Goal: Task Accomplishment & Management: Complete application form

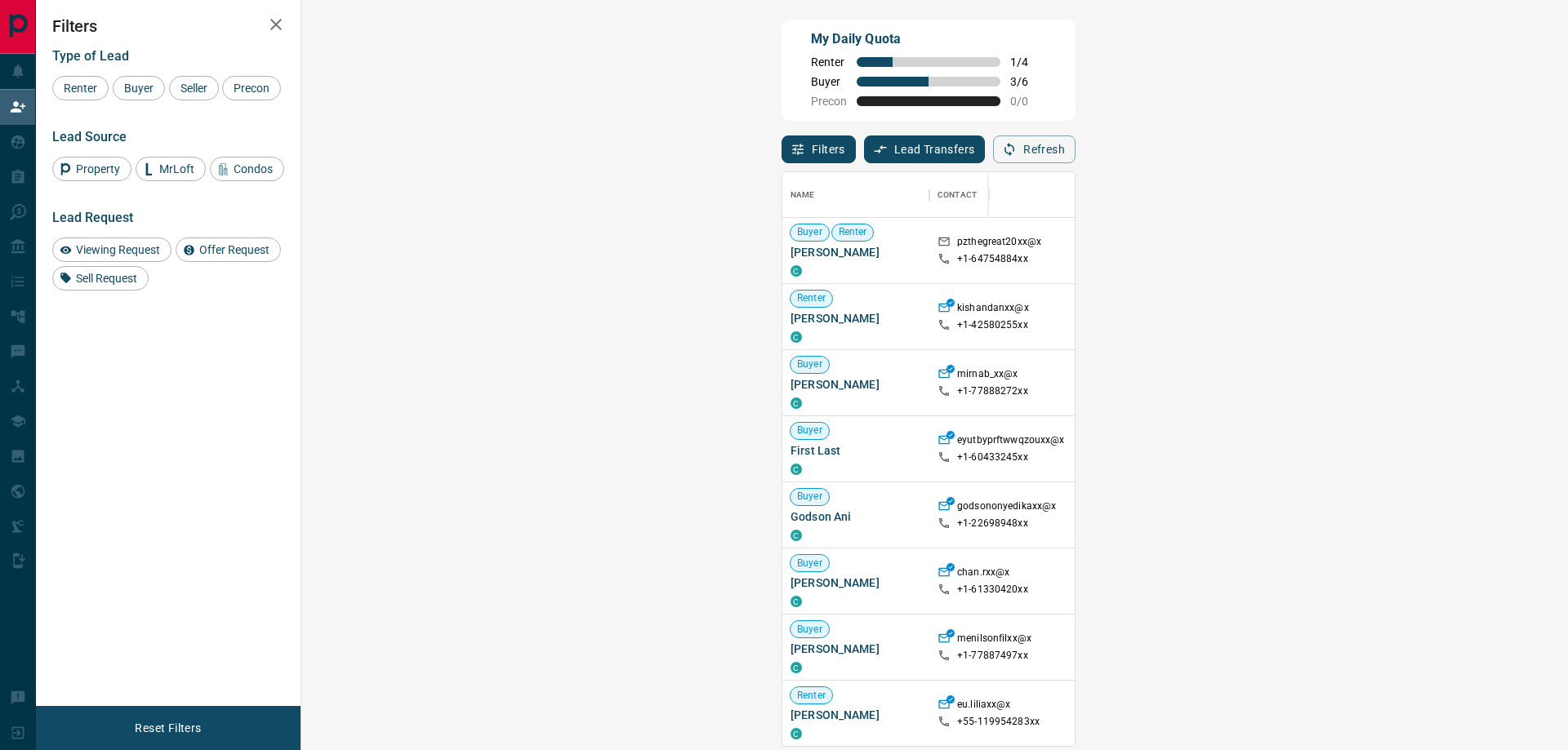
scroll to position [561, 1219]
click at [1395, 243] on div "Viewing Request ( 2 )" at bounding box center [1451, 251] width 113 height 22
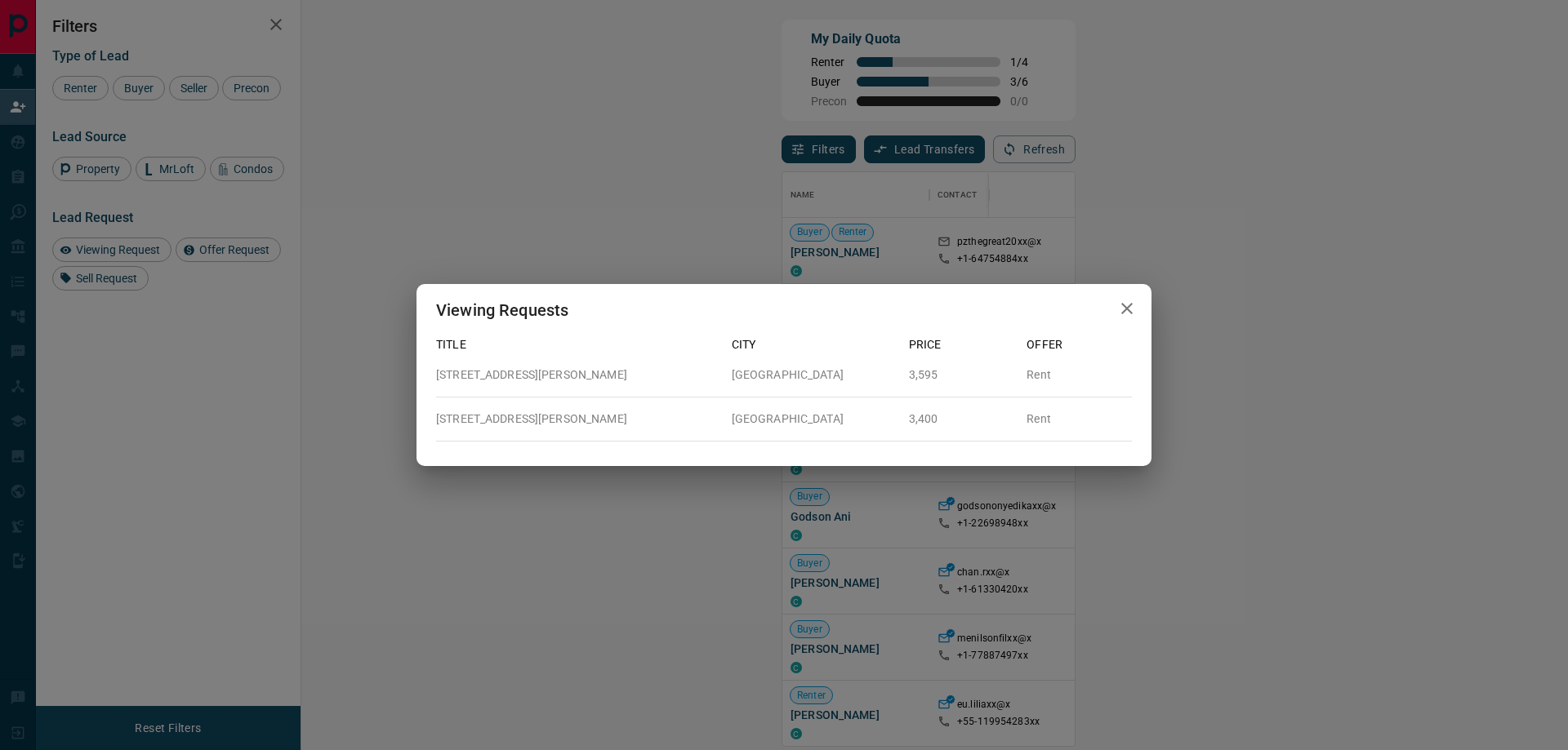
drag, startPoint x: 1187, startPoint y: 214, endPoint x: 1262, endPoint y: 188, distance: 79.4
click at [1189, 215] on div "Viewing Requests Title City Price Offer [STREET_ADDRESS][GEOGRAPHIC_DATA][PERSO…" at bounding box center [784, 375] width 1568 height 750
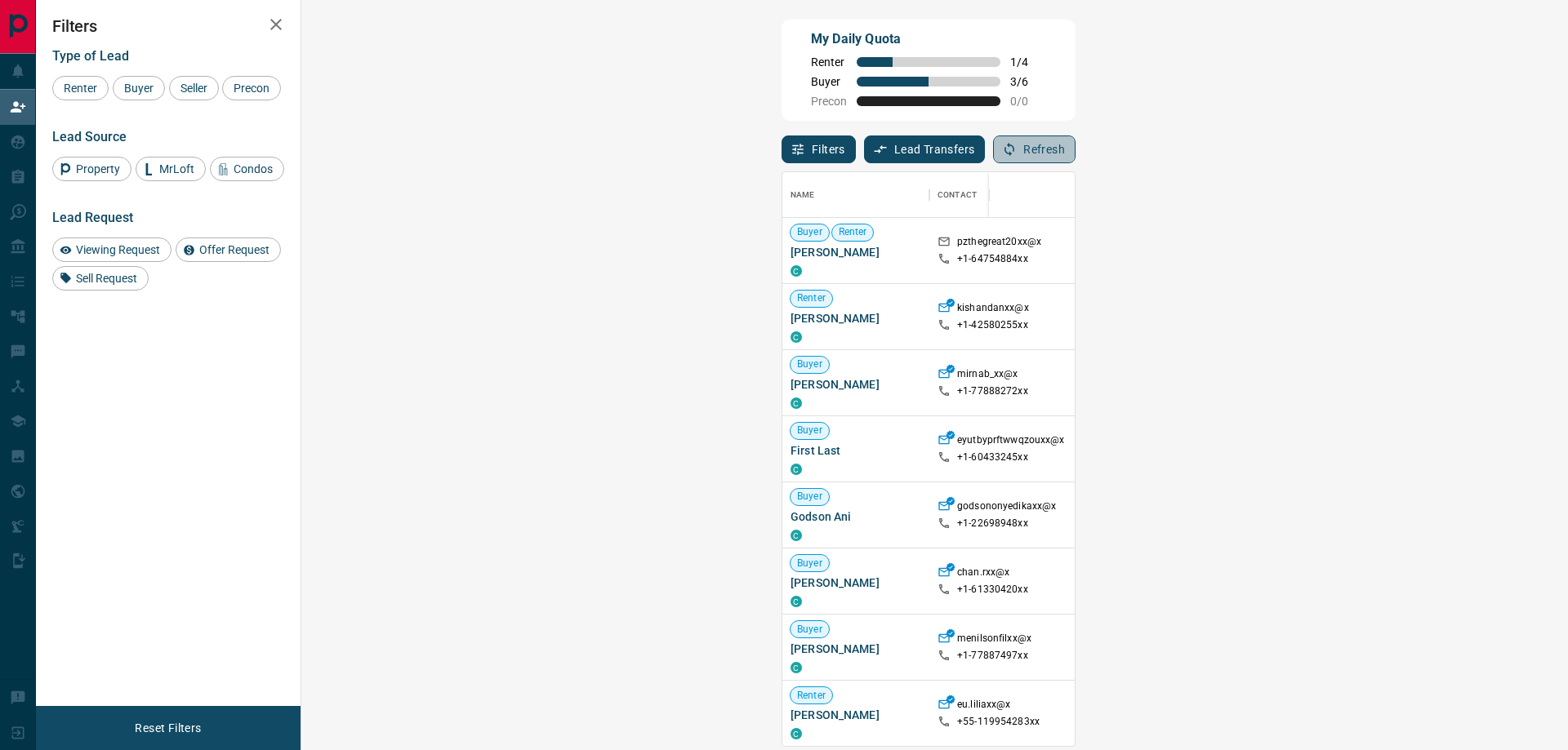
click at [1075, 153] on button "Refresh" at bounding box center [1034, 149] width 83 height 28
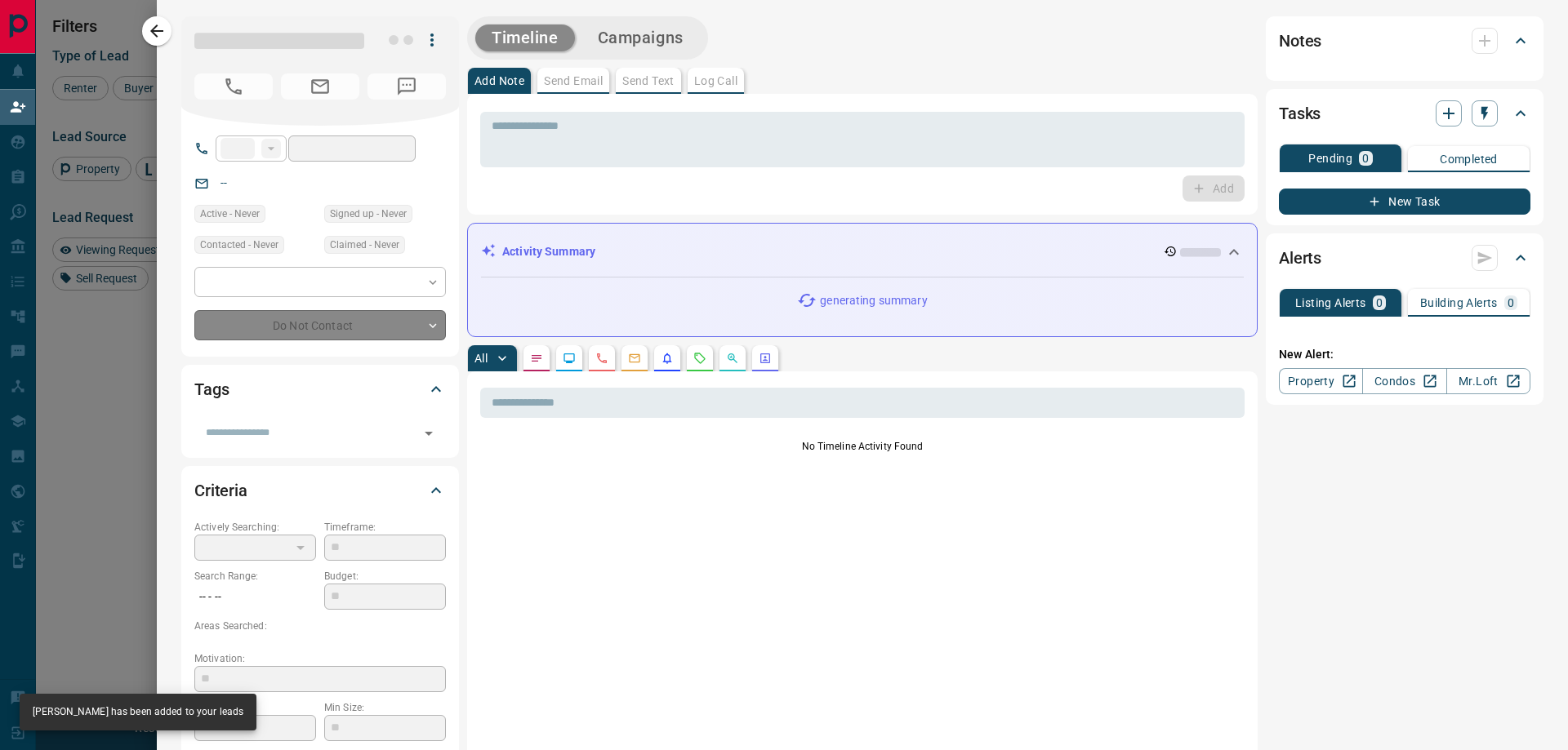
type input "**"
type input "**********"
type input "**"
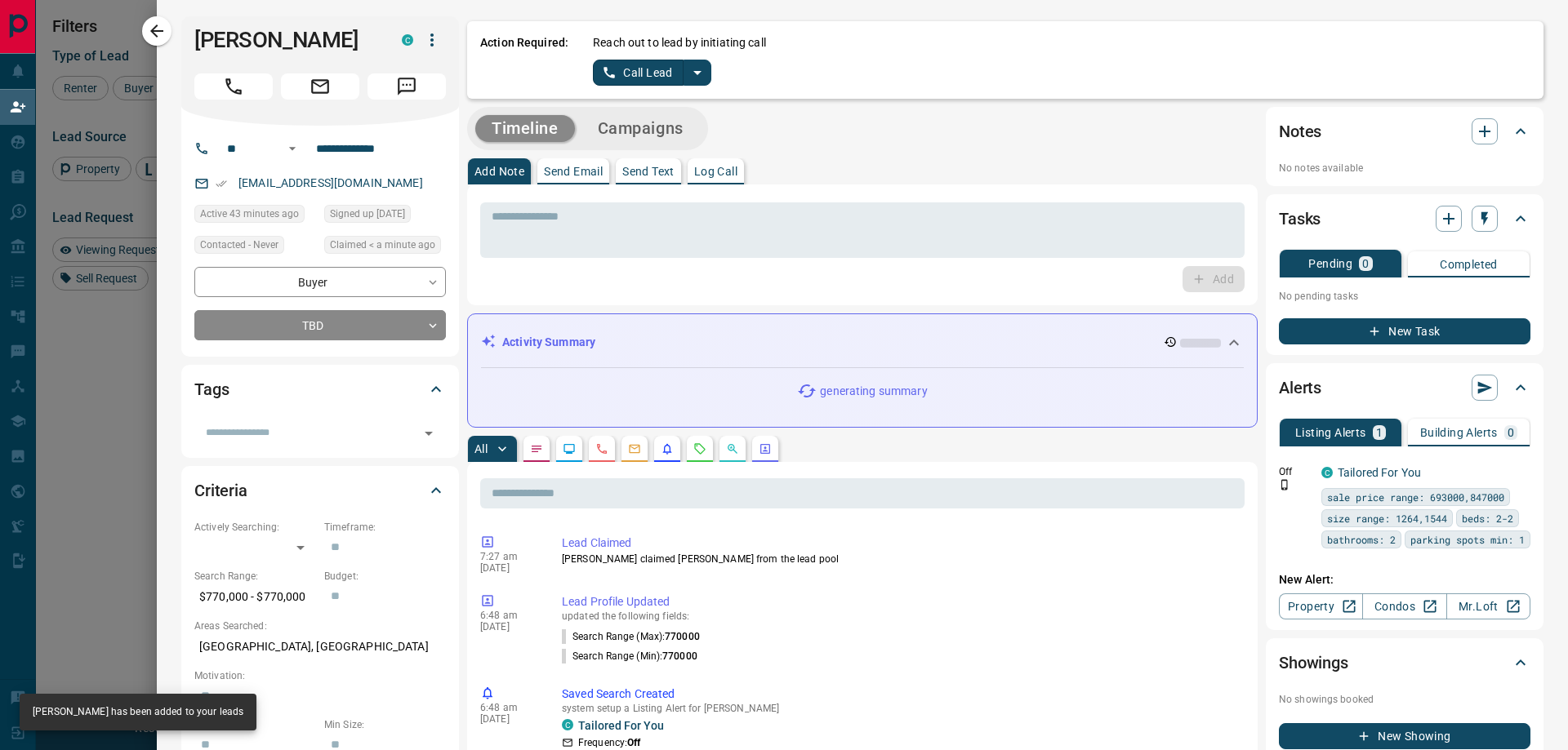
click at [692, 70] on icon "split button" at bounding box center [697, 73] width 20 height 20
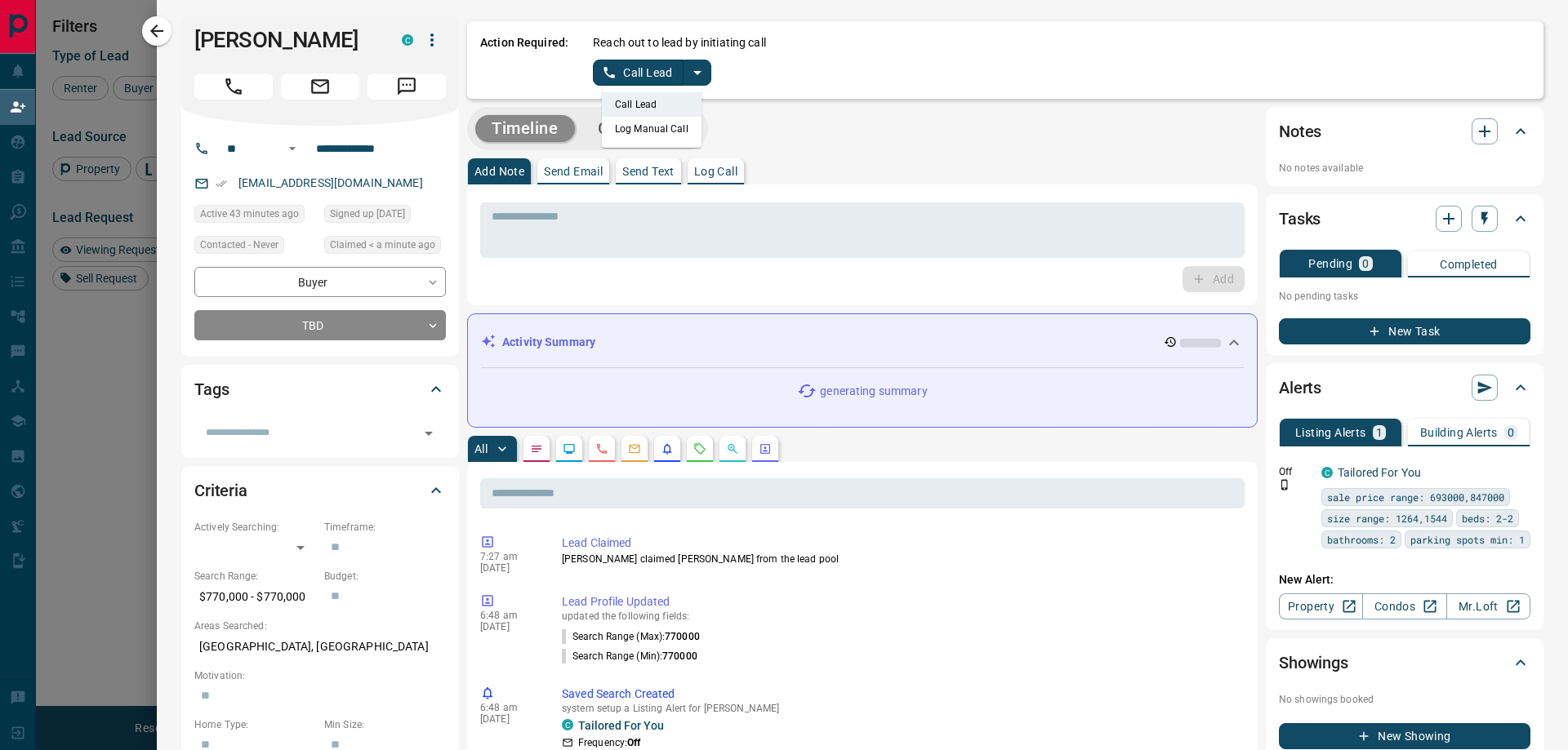
click at [624, 130] on li "Log Manual Call" at bounding box center [651, 129] width 99 height 25
click at [594, 65] on button "Log Manual Call" at bounding box center [647, 73] width 108 height 27
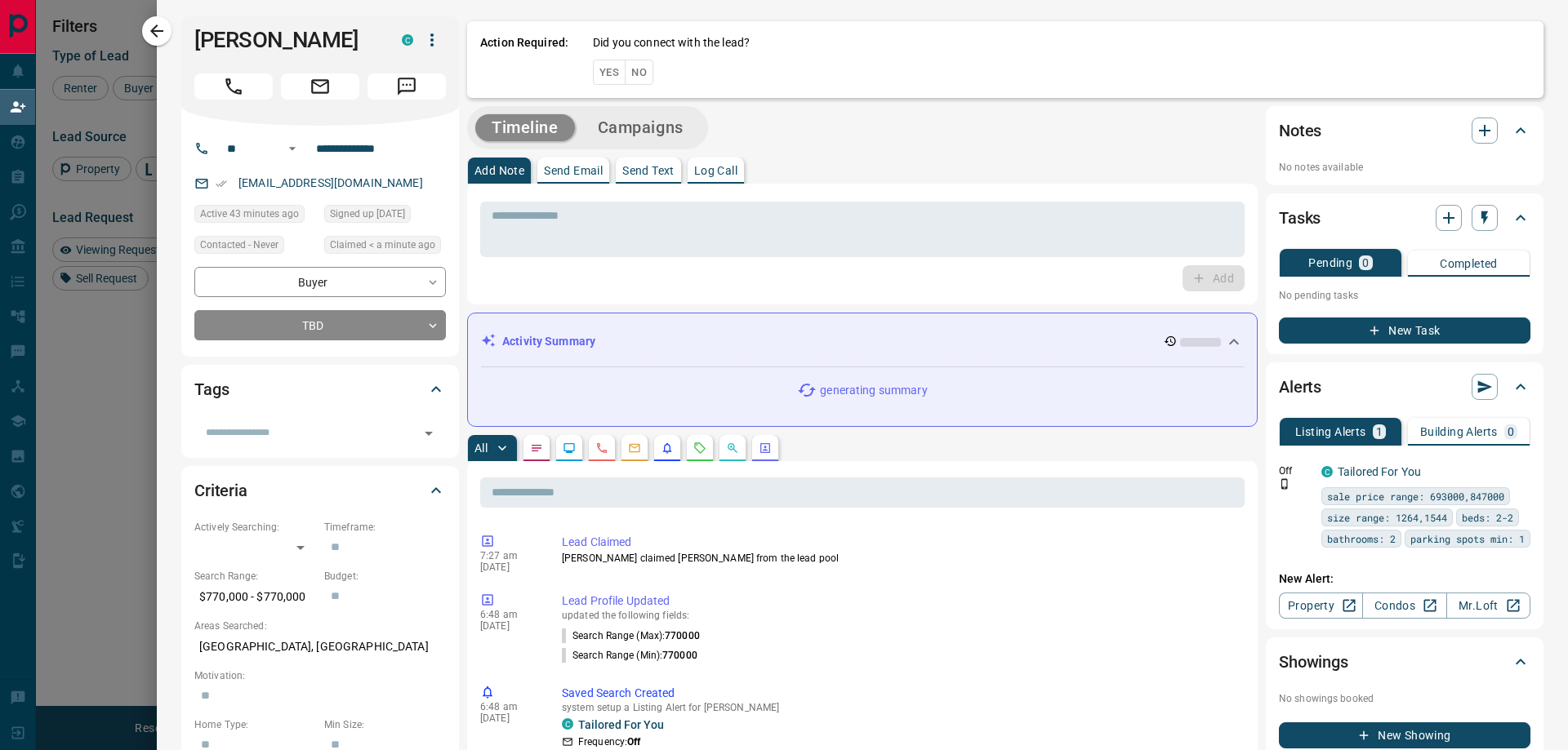
click at [594, 65] on button "Yes" at bounding box center [609, 73] width 32 height 26
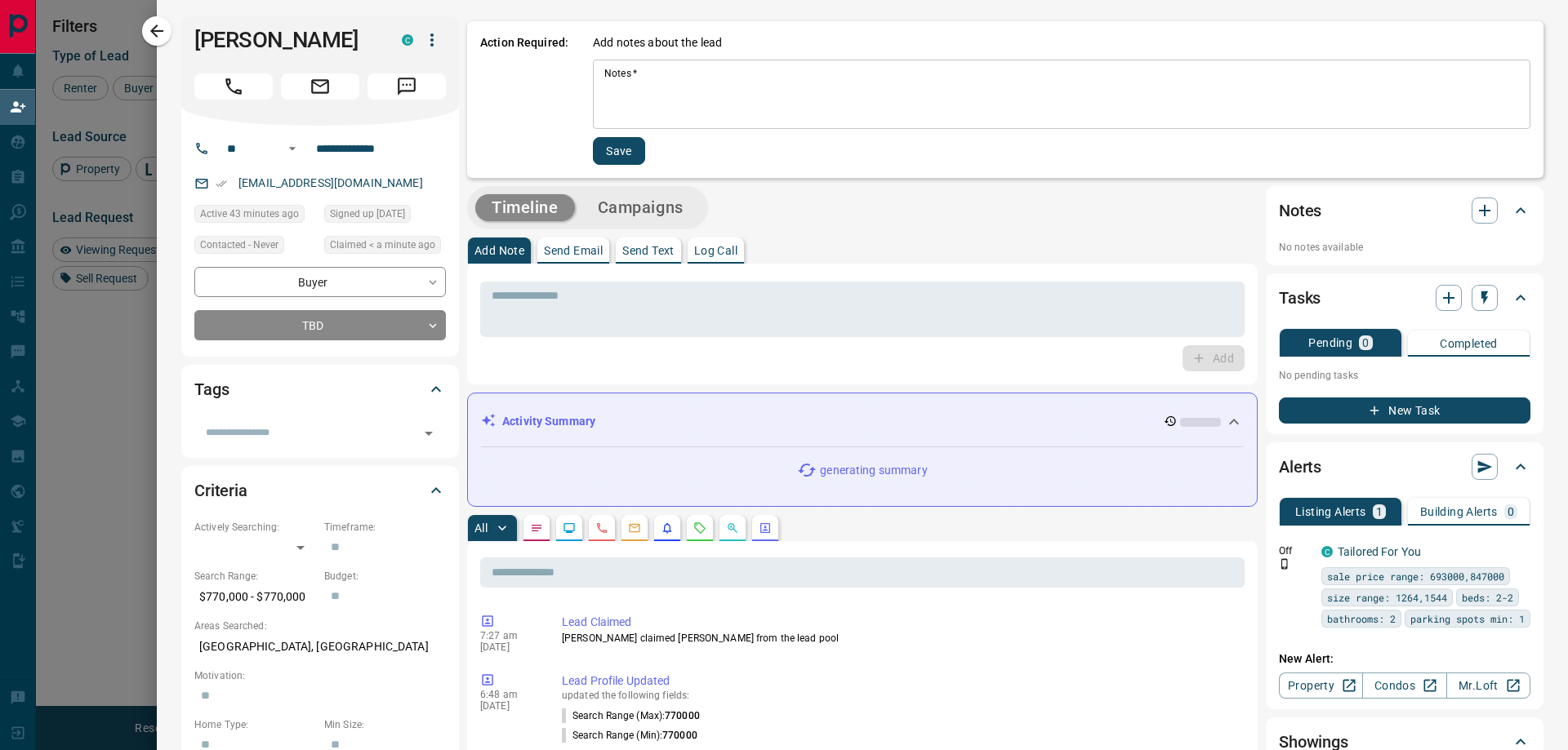
drag, startPoint x: 659, startPoint y: 73, endPoint x: 666, endPoint y: 80, distance: 9.9
click at [665, 79] on textarea "Notes   *" at bounding box center [1062, 94] width 914 height 55
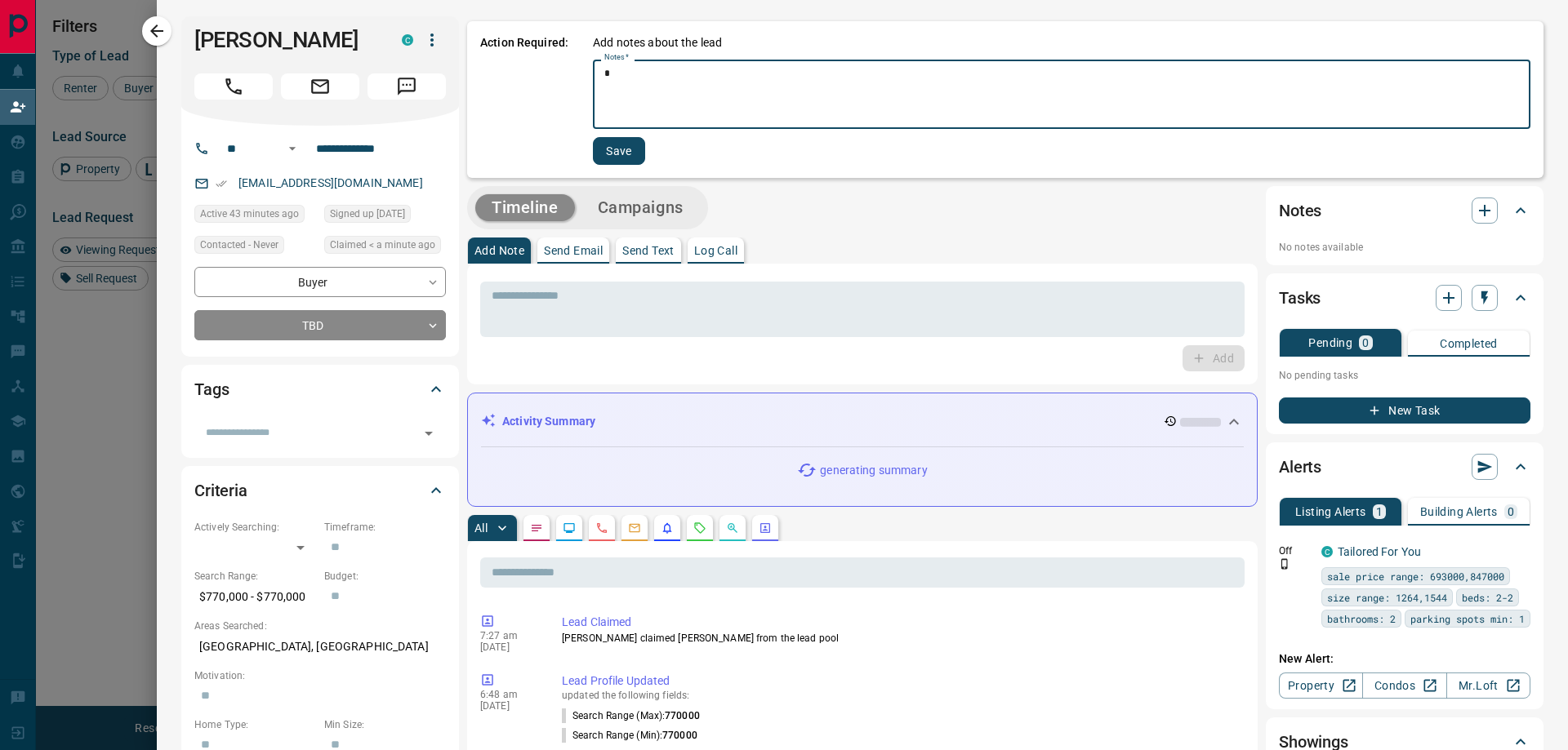
type textarea "*"
click at [630, 150] on button "Save" at bounding box center [618, 151] width 52 height 28
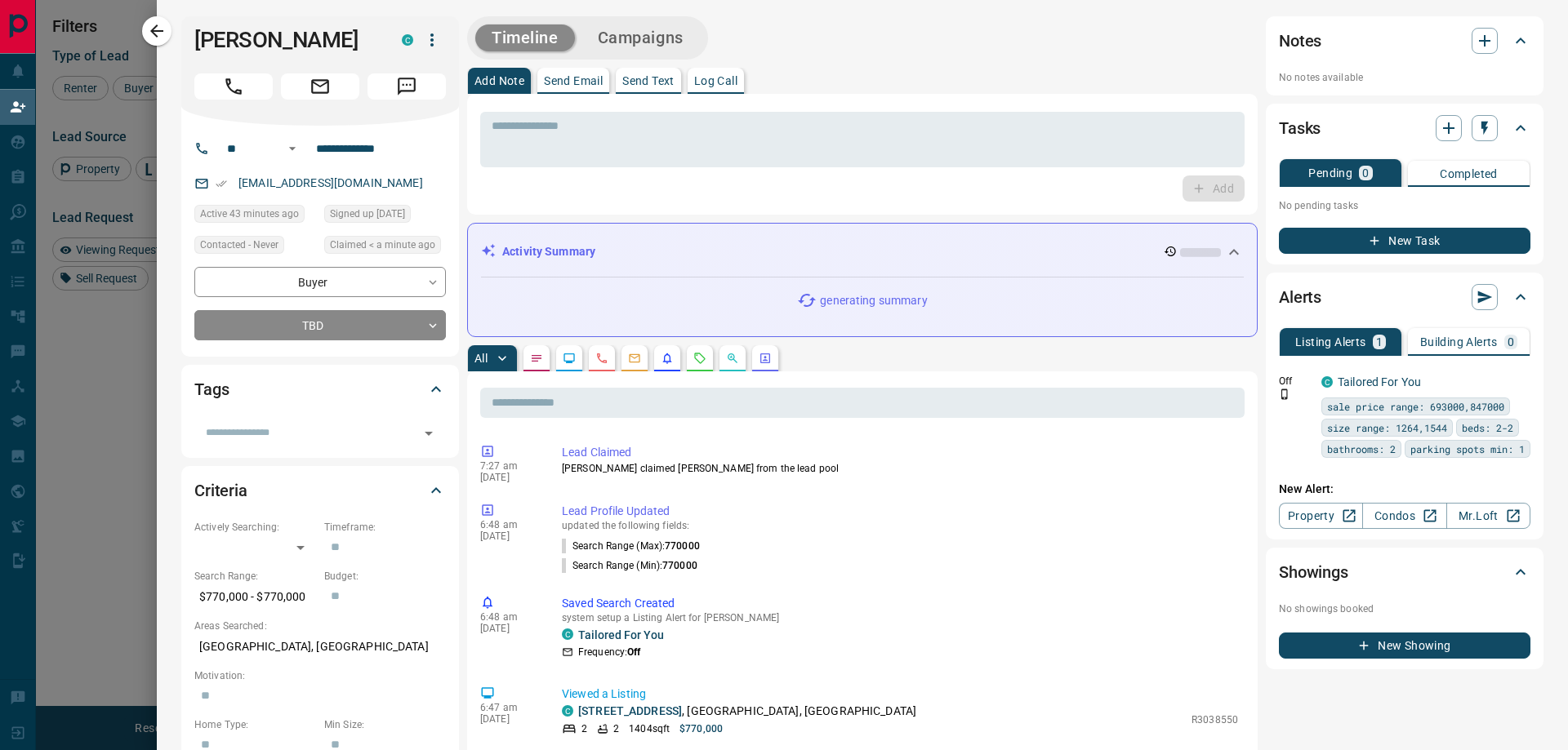
click at [121, 378] on div at bounding box center [784, 375] width 1568 height 750
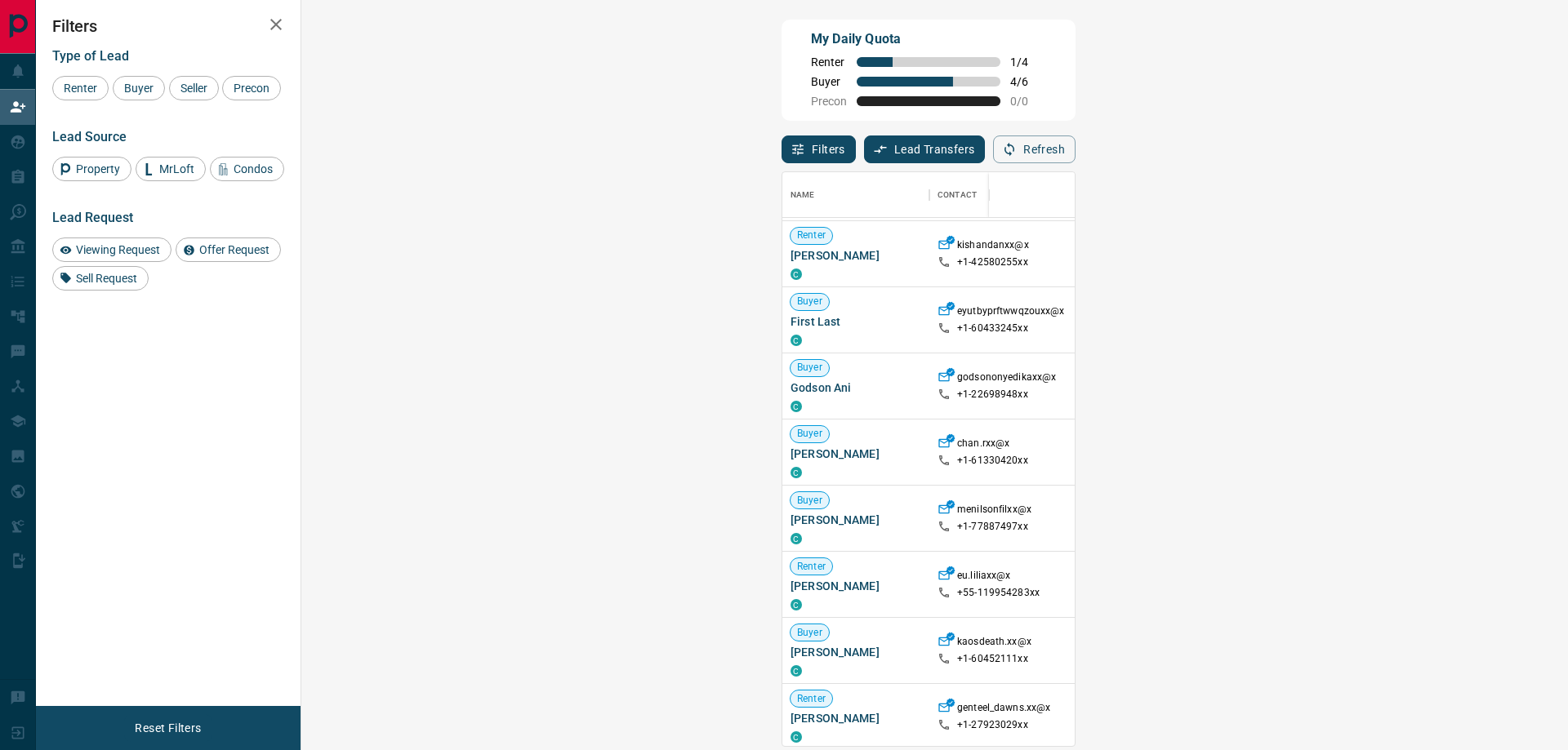
scroll to position [163, 0]
